Goal: Information Seeking & Learning: Learn about a topic

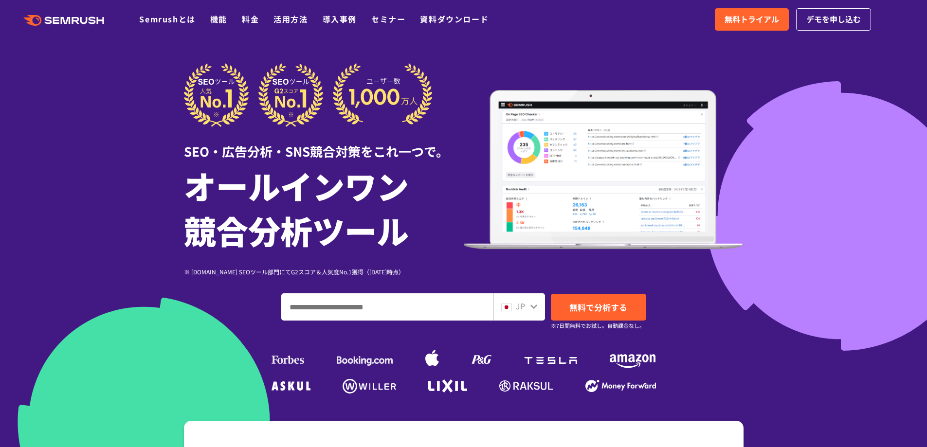
click at [535, 308] on icon at bounding box center [534, 307] width 8 height 8
click at [394, 304] on input "ドメイン、キーワードまたはURLを入力してください" at bounding box center [387, 307] width 211 height 26
click at [744, 54] on div at bounding box center [463, 271] width 927 height 542
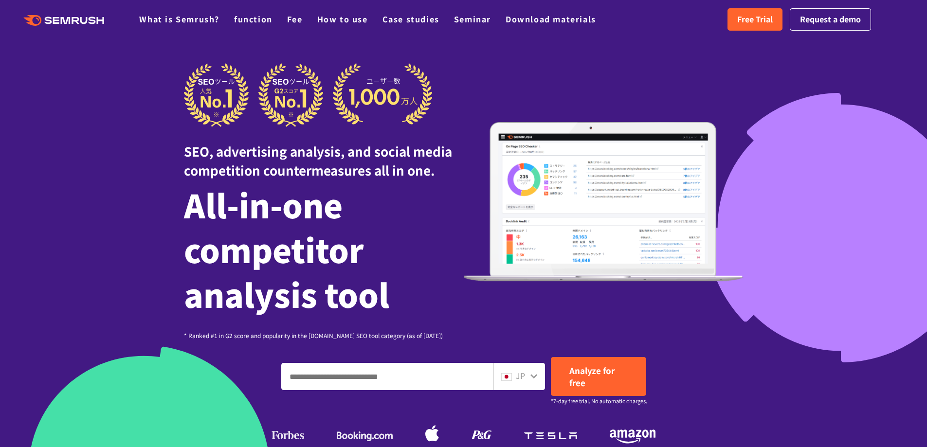
click at [532, 380] on div at bounding box center [534, 375] width 8 height 13
click at [531, 376] on icon at bounding box center [534, 376] width 8 height 8
click at [535, 378] on icon at bounding box center [534, 376] width 8 height 8
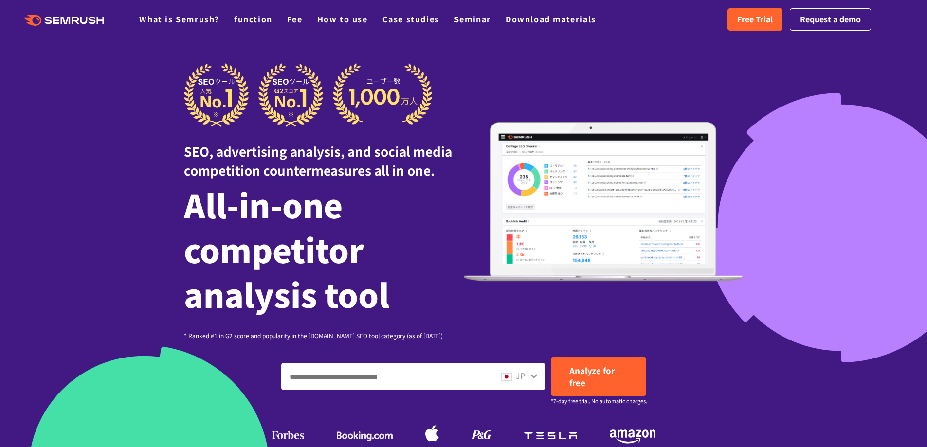
click at [535, 378] on icon at bounding box center [534, 376] width 8 height 8
click at [505, 379] on img at bounding box center [506, 377] width 11 height 8
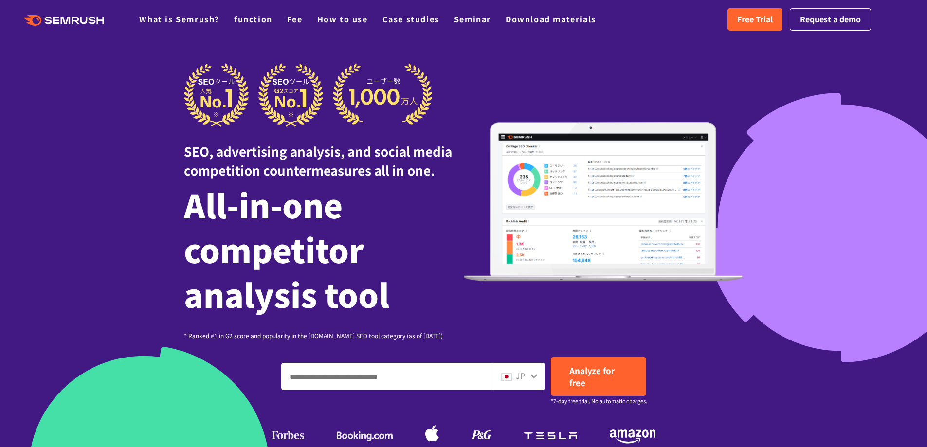
click at [505, 379] on img at bounding box center [506, 377] width 11 height 8
click at [532, 376] on icon at bounding box center [533, 376] width 7 height 4
click at [503, 379] on img at bounding box center [506, 377] width 11 height 8
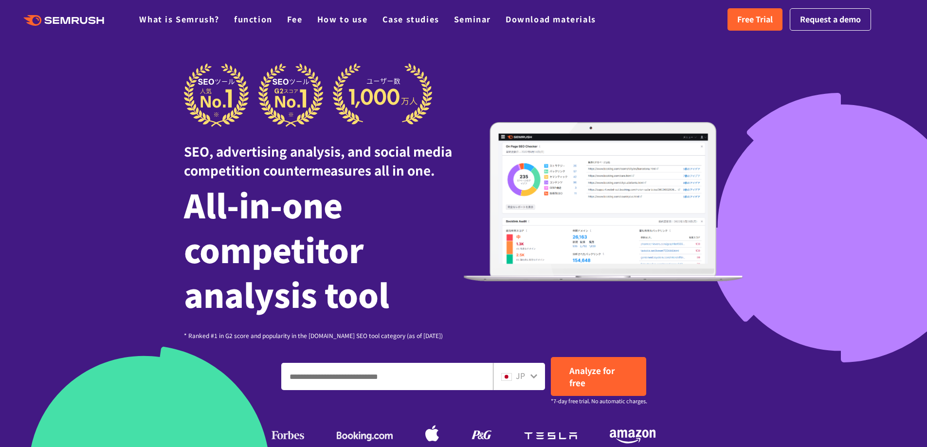
click at [503, 379] on img at bounding box center [506, 377] width 11 height 8
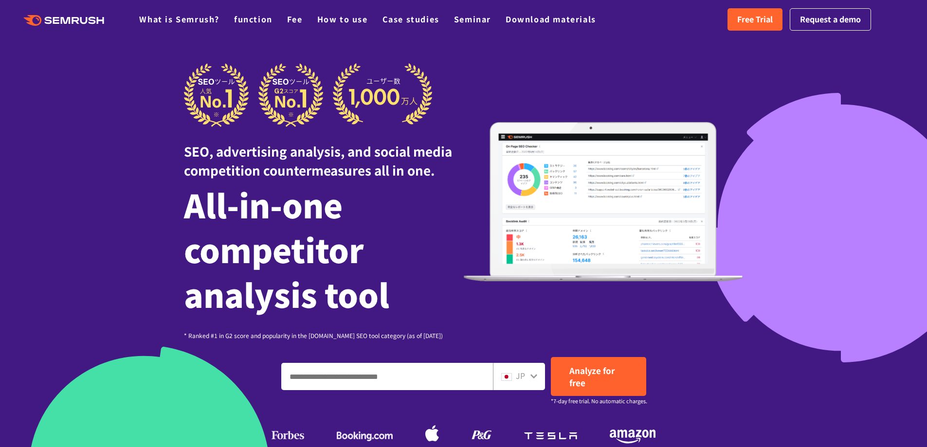
click at [503, 379] on img at bounding box center [506, 377] width 11 height 8
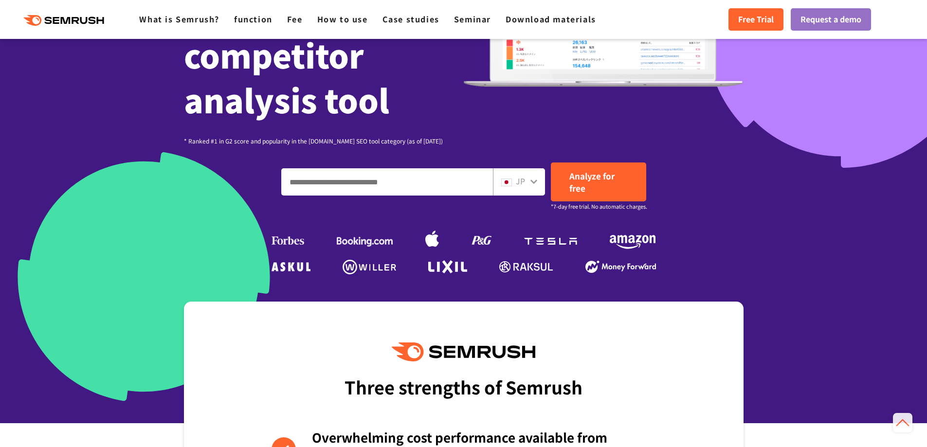
scroll to position [146, 0]
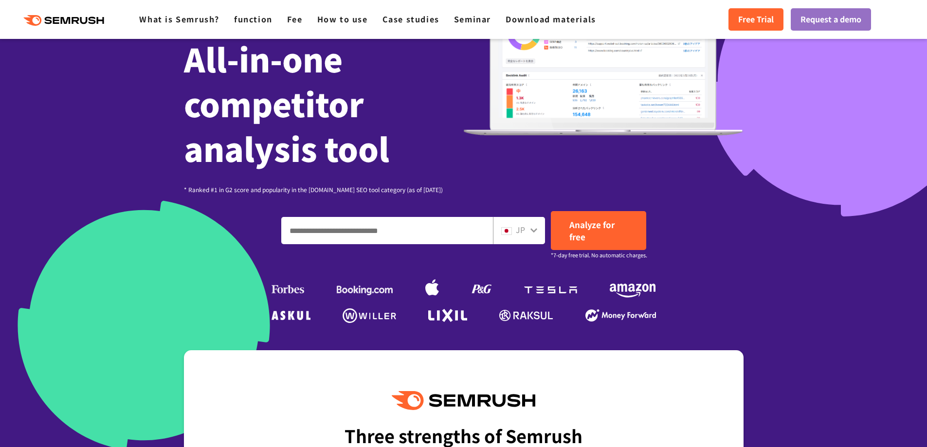
click at [511, 229] on img at bounding box center [506, 231] width 11 height 8
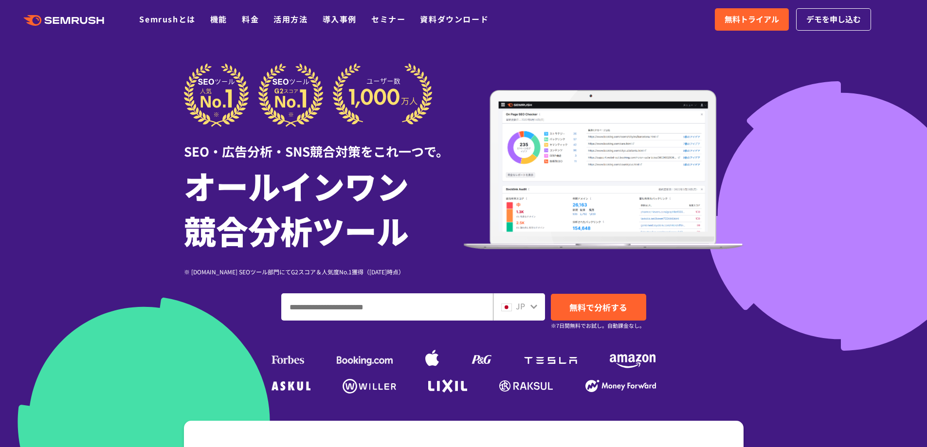
click at [313, 396] on div "SEO・広告分析・SNS競合対策をこれ一つで。 オールインワン 競合分析ツール ※ G2.com SEOツール部門にてG2スコア＆人気度No.1獲得（2023…" at bounding box center [463, 229] width 559 height 333
click at [382, 302] on input "ドメイン、キーワードまたはURLを入力してください" at bounding box center [387, 307] width 211 height 26
type input "**********"
click at [583, 304] on span "無料で分析する" at bounding box center [598, 307] width 58 height 12
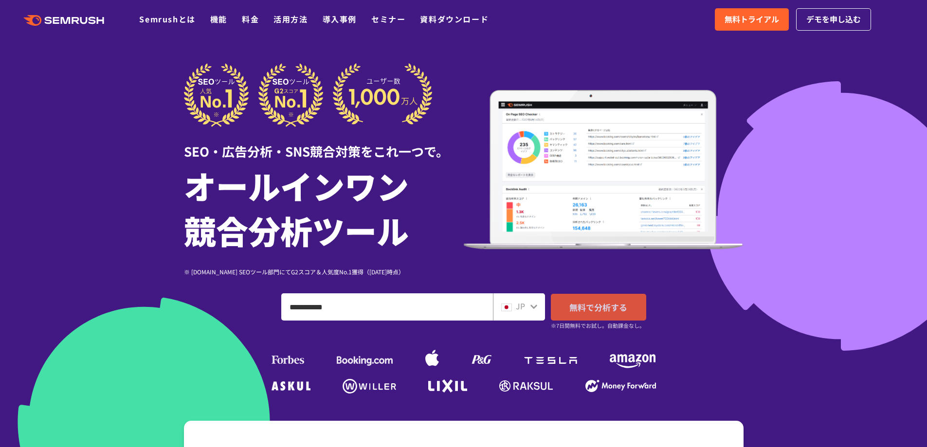
click at [583, 304] on span "無料で分析する" at bounding box center [598, 307] width 58 height 12
